Goal: Task Accomplishment & Management: Use online tool/utility

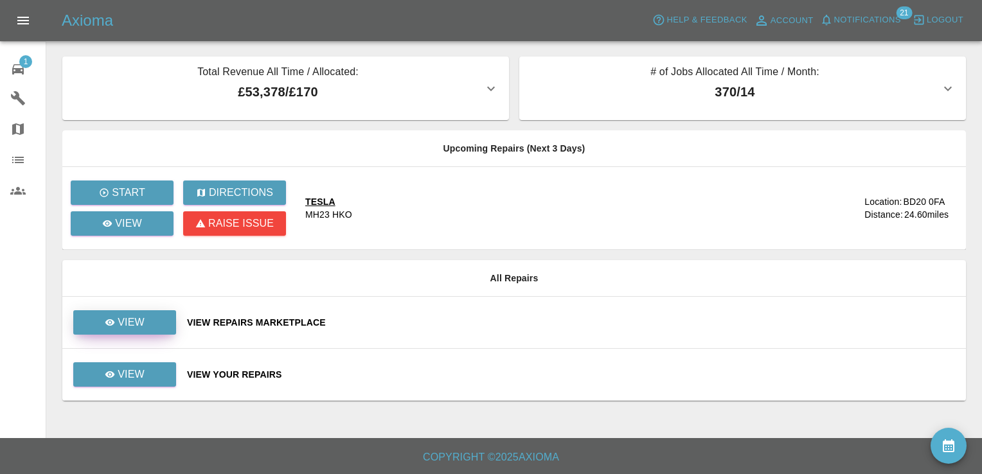
click at [152, 327] on link "View" at bounding box center [124, 322] width 103 height 24
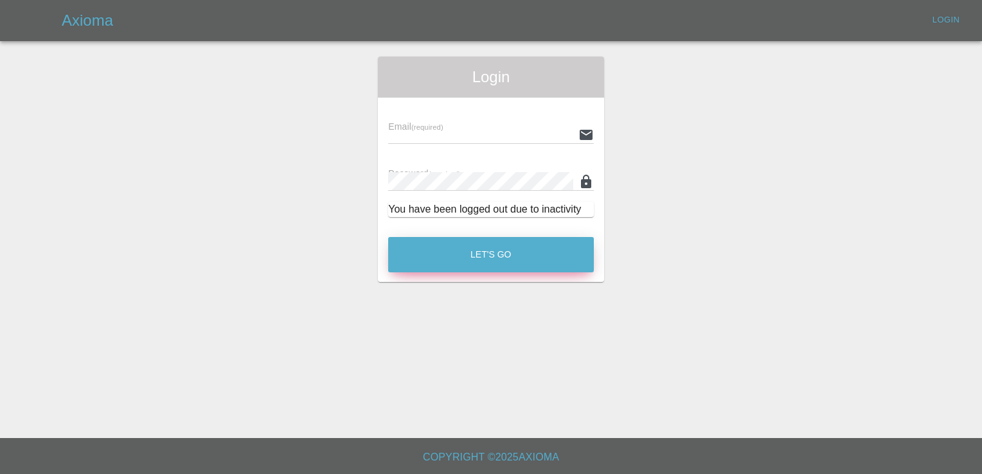
type input "[EMAIL_ADDRESS][DOMAIN_NAME]"
click at [487, 258] on button "Let's Go" at bounding box center [491, 254] width 206 height 35
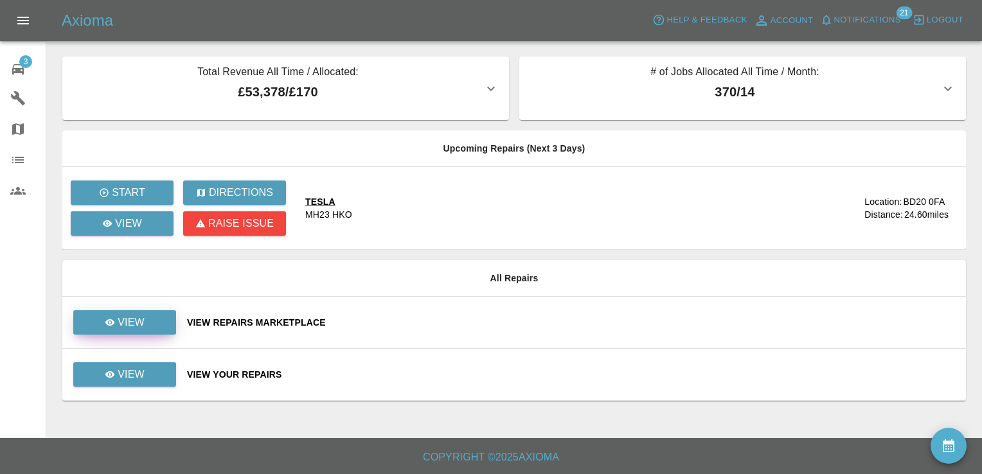
click at [132, 314] on link "View" at bounding box center [124, 322] width 103 height 24
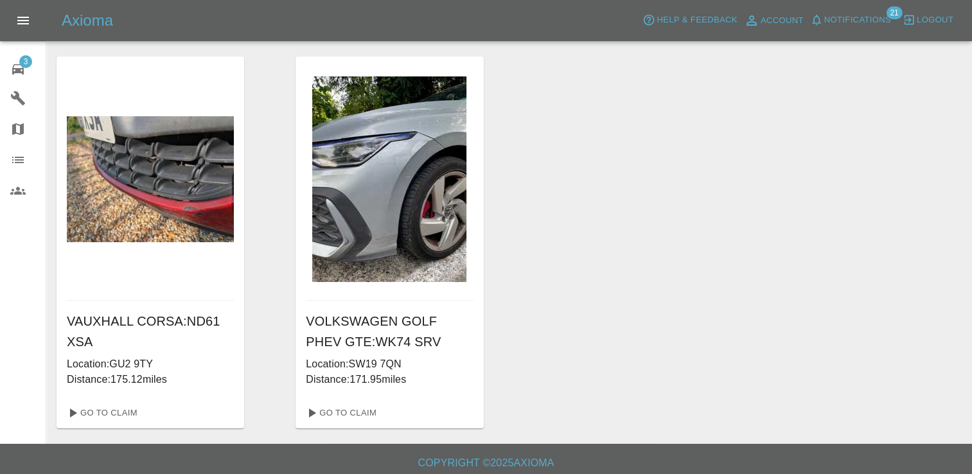
click at [24, 55] on span "3" at bounding box center [25, 61] width 13 height 13
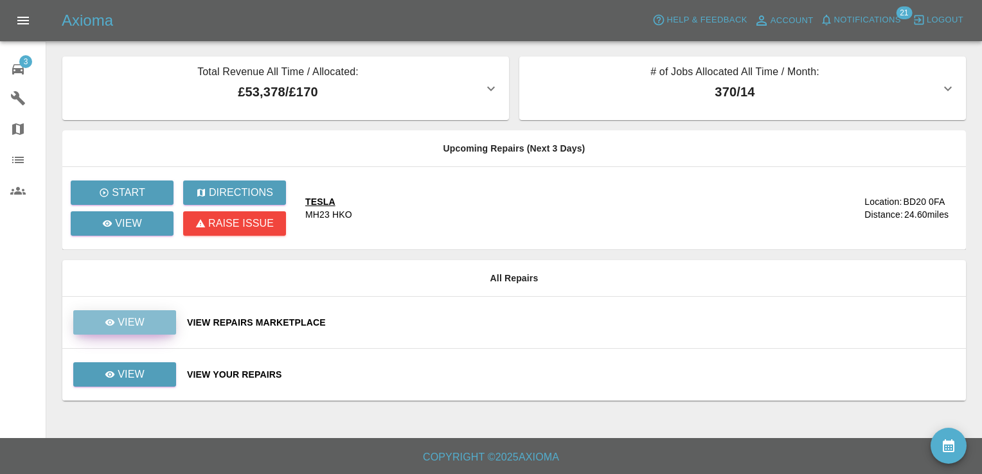
click at [134, 332] on link "View" at bounding box center [124, 322] width 103 height 24
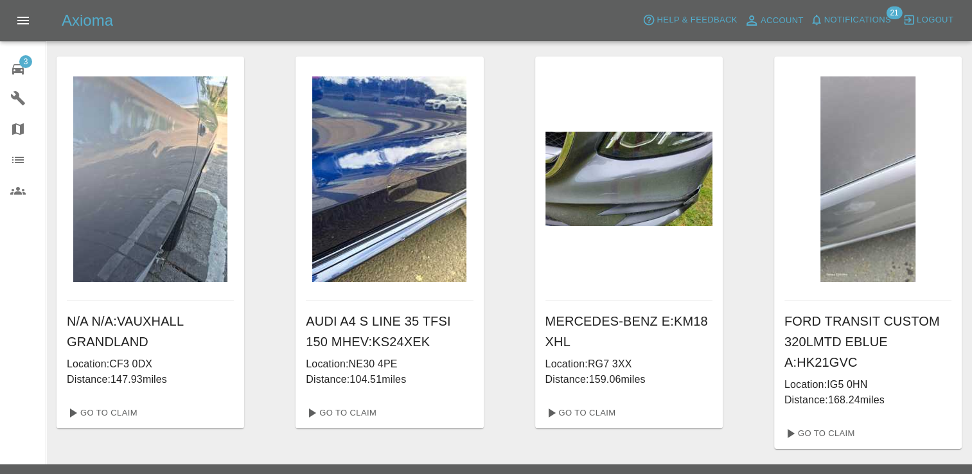
click at [24, 66] on span "3" at bounding box center [25, 61] width 13 height 13
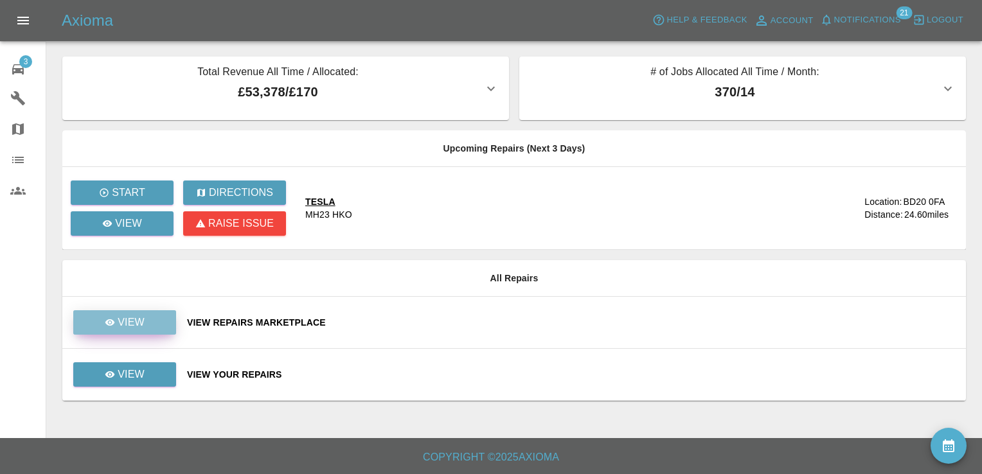
click at [134, 331] on link "View" at bounding box center [124, 322] width 103 height 24
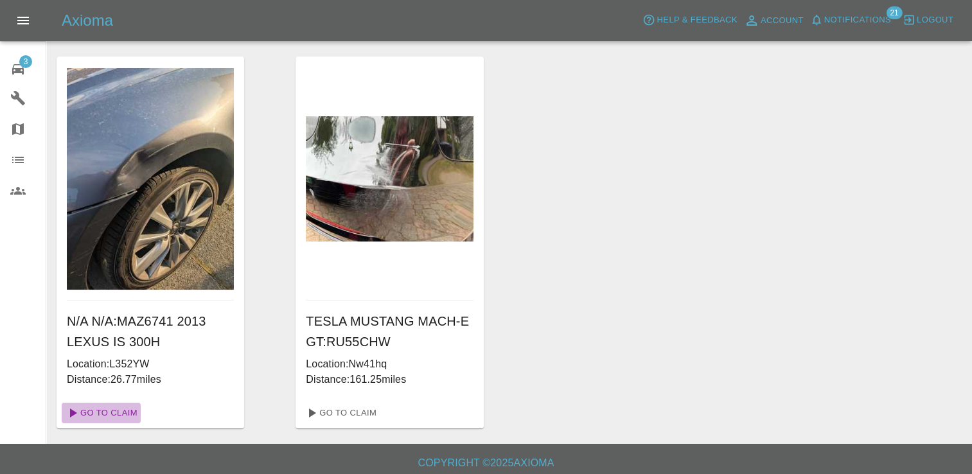
click at [109, 411] on link "Go To Claim" at bounding box center [101, 413] width 79 height 21
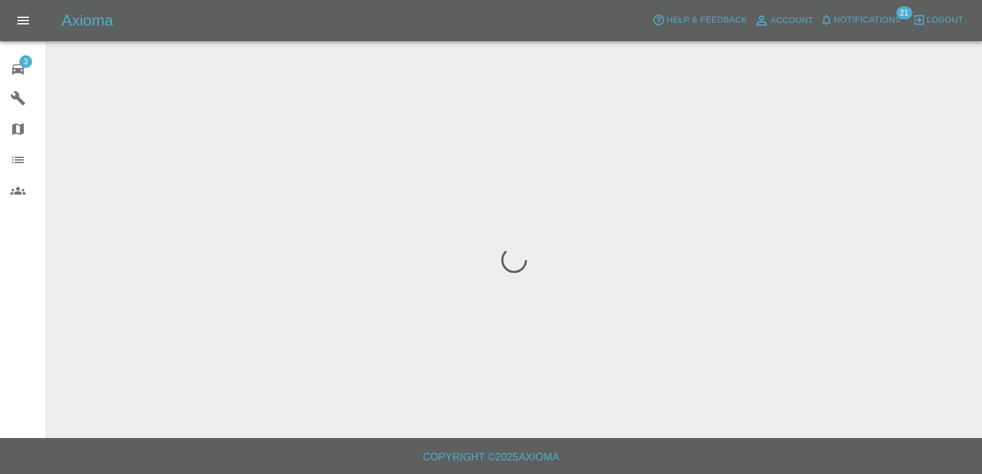
click at [109, 411] on div at bounding box center [514, 260] width 915 height 407
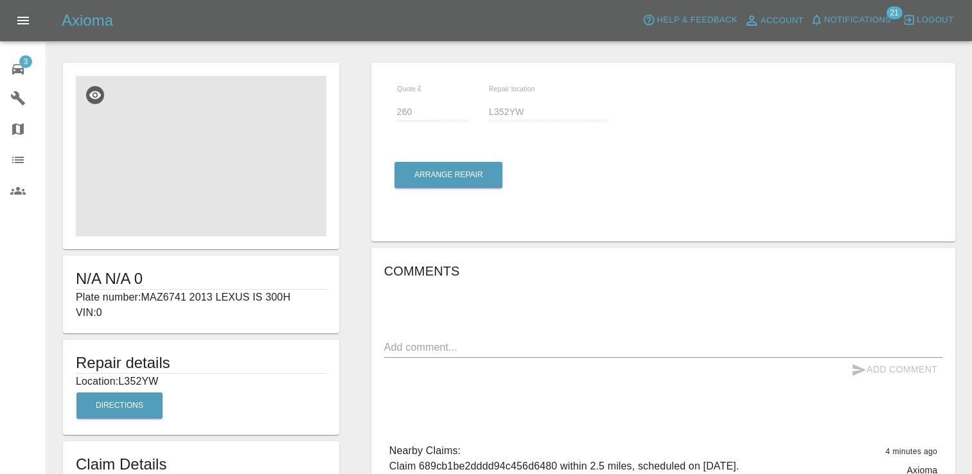
click at [176, 168] on img at bounding box center [201, 156] width 251 height 161
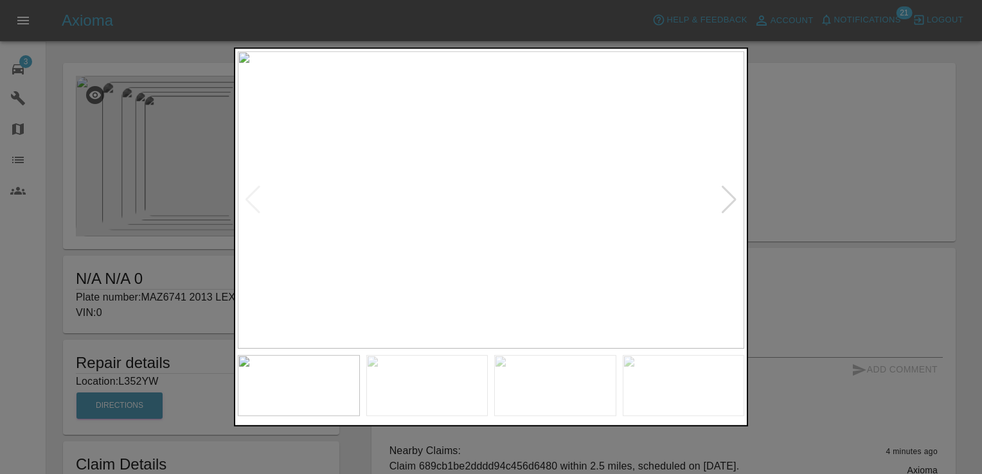
click at [734, 196] on div at bounding box center [728, 200] width 17 height 28
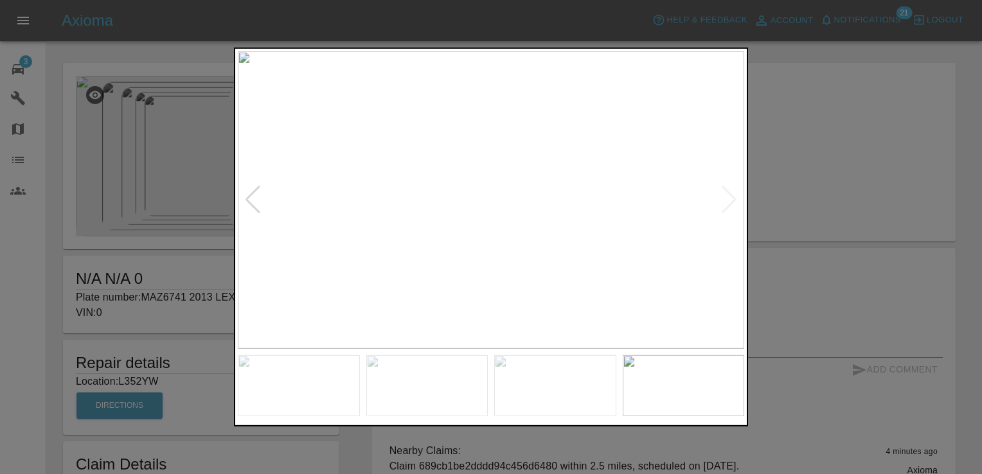
click at [734, 196] on img at bounding box center [491, 199] width 506 height 297
click at [808, 188] on div at bounding box center [491, 237] width 982 height 474
